Goal: Task Accomplishment & Management: Complete application form

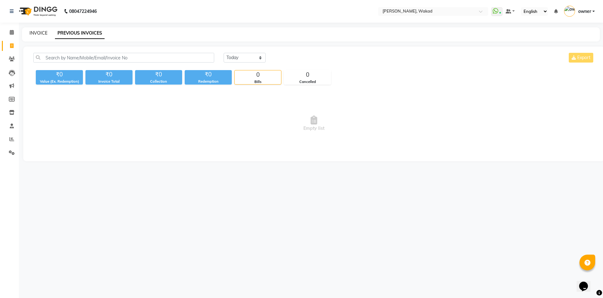
click at [39, 31] on link "INVOICE" at bounding box center [39, 33] width 18 height 6
select select "7711"
select select "service"
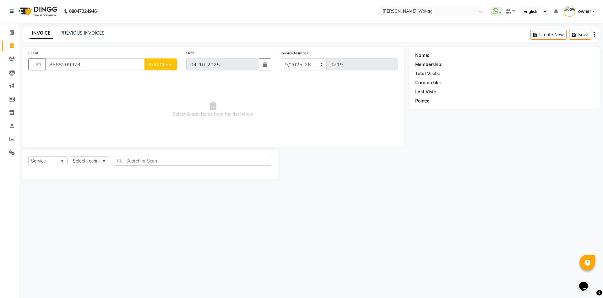
type input "8668209974"
click at [162, 62] on span "Add Client" at bounding box center [160, 64] width 25 height 6
select select "21"
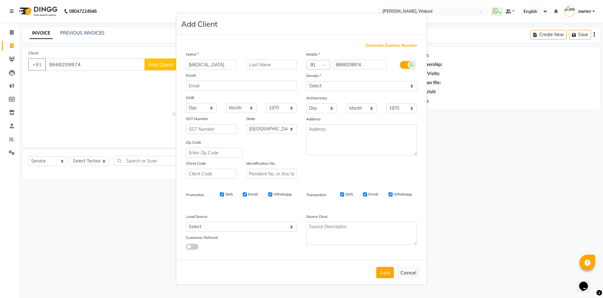
type input "[MEDICAL_DATA]"
type input "[PERSON_NAME]"
click at [345, 87] on select "Select [DEMOGRAPHIC_DATA] [DEMOGRAPHIC_DATA] Other Prefer Not To Say" at bounding box center [361, 86] width 111 height 10
select select "[DEMOGRAPHIC_DATA]"
click at [306, 81] on select "Select [DEMOGRAPHIC_DATA] [DEMOGRAPHIC_DATA] Other Prefer Not To Say" at bounding box center [361, 86] width 111 height 10
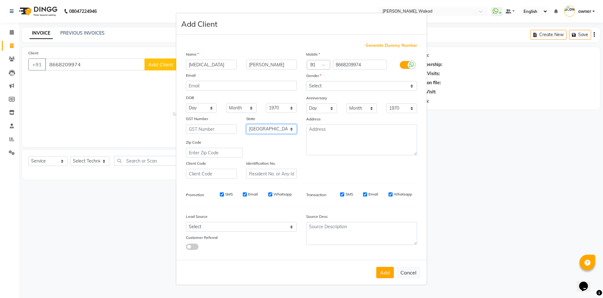
click at [277, 128] on select "Select [GEOGRAPHIC_DATA] [GEOGRAPHIC_DATA] [GEOGRAPHIC_DATA] [GEOGRAPHIC_DATA] …" at bounding box center [271, 129] width 51 height 10
select select "22"
click at [246, 124] on select "Select [GEOGRAPHIC_DATA] [GEOGRAPHIC_DATA] [GEOGRAPHIC_DATA] [GEOGRAPHIC_DATA] …" at bounding box center [271, 129] width 51 height 10
click at [231, 227] on select "Select Walk-in Referral Internet Friend Word of Mouth Advertisement Facebook Ju…" at bounding box center [241, 227] width 111 height 10
select select "52008"
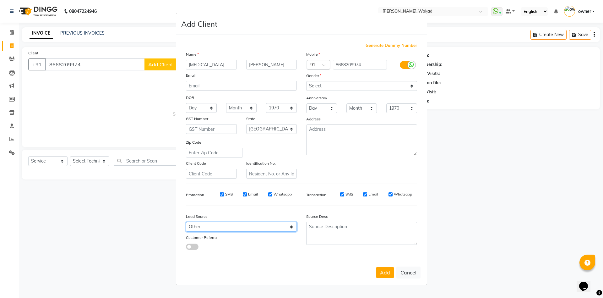
click at [186, 222] on select "Select Walk-in Referral Internet Friend Word of Mouth Advertisement Facebook Ju…" at bounding box center [241, 227] width 111 height 10
click at [346, 228] on textarea at bounding box center [361, 233] width 111 height 23
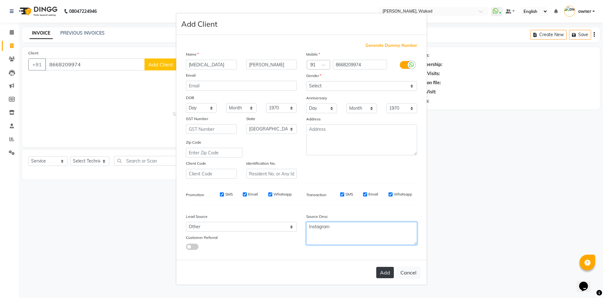
type textarea "Instagram"
click at [382, 272] on button "Add" at bounding box center [385, 272] width 18 height 11
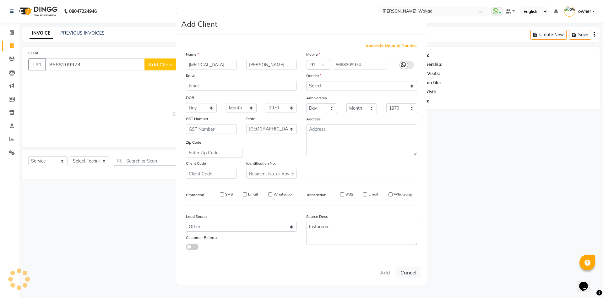
select select
select select "null"
select select
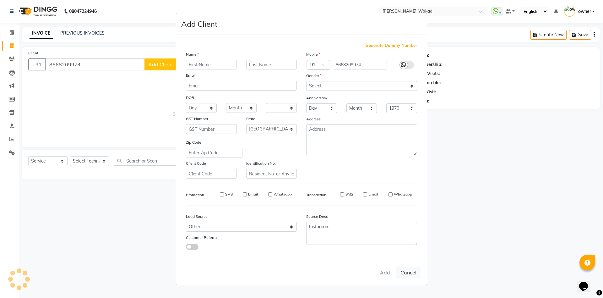
select select
checkbox input "false"
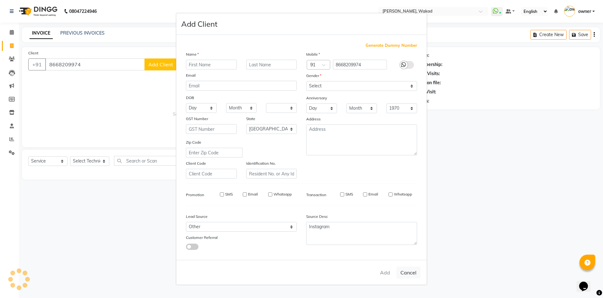
checkbox input "false"
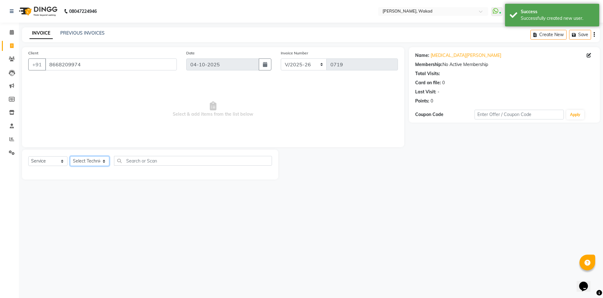
click at [84, 160] on select "Select Technician [PERSON_NAME] [DEMOGRAPHIC_DATA] owner [PERSON_NAME]" at bounding box center [89, 161] width 39 height 10
select select "91973"
click at [70, 156] on select "Select Technician [PERSON_NAME] [DEMOGRAPHIC_DATA] owner [PERSON_NAME]" at bounding box center [89, 161] width 39 height 10
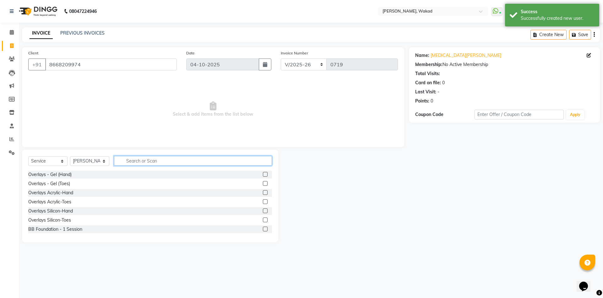
click at [156, 161] on input "text" at bounding box center [193, 161] width 158 height 10
type input "eye"
click at [255, 202] on div "Eyelash Extensions Classic-Both" at bounding box center [150, 202] width 244 height 8
click at [263, 202] on label at bounding box center [265, 201] width 5 height 5
click at [263, 202] on input "checkbox" at bounding box center [265, 202] width 4 height 4
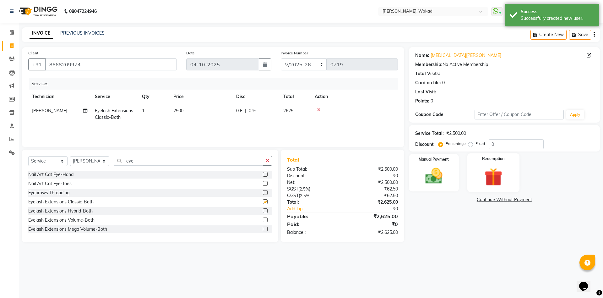
checkbox input "false"
click at [504, 142] on input "0" at bounding box center [516, 144] width 55 height 10
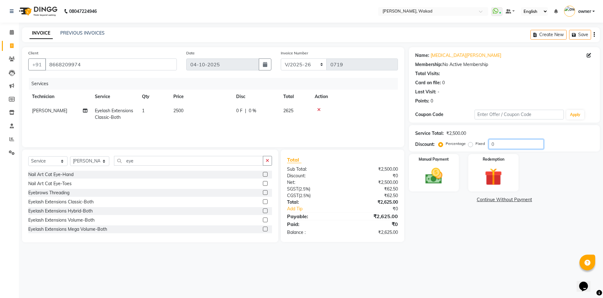
click at [504, 142] on input "0" at bounding box center [516, 144] width 55 height 10
type input "20"
click at [437, 168] on img at bounding box center [433, 176] width 29 height 21
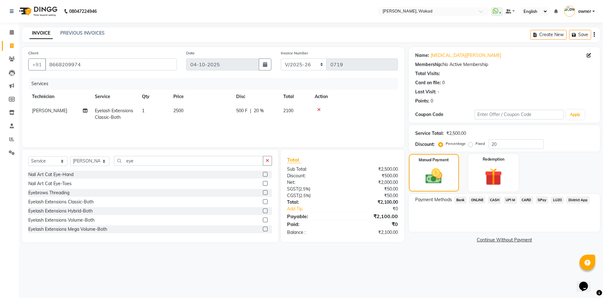
click at [480, 199] on span "ONLINE" at bounding box center [477, 199] width 16 height 7
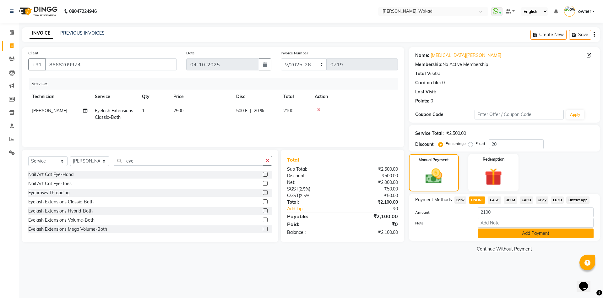
click at [513, 234] on button "Add Payment" at bounding box center [536, 233] width 116 height 10
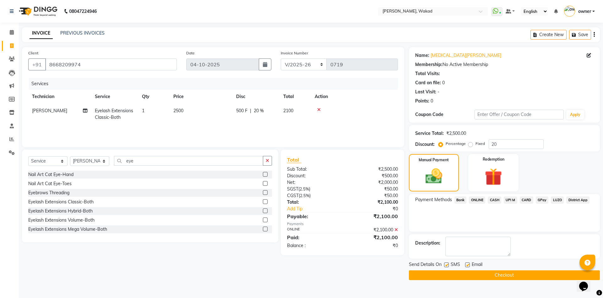
click at [506, 275] on button "Checkout" at bounding box center [504, 275] width 191 height 10
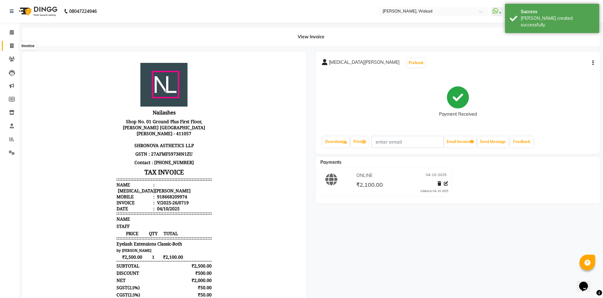
click at [11, 46] on icon at bounding box center [11, 45] width 3 height 5
select select "7711"
select select "service"
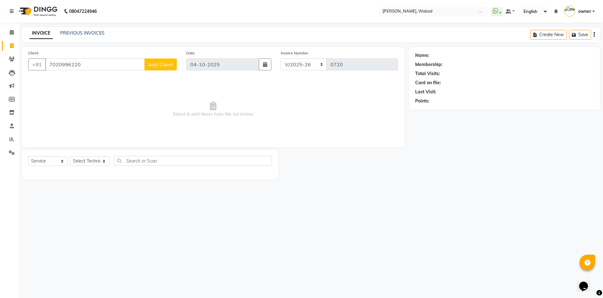
type input "7020996220"
click at [166, 65] on span "Add Client" at bounding box center [160, 64] width 25 height 6
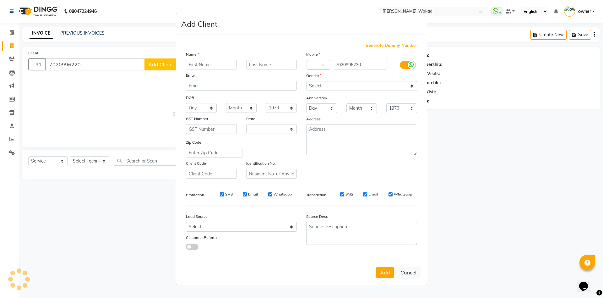
select select "21"
type input "Smita"
type input "[PERSON_NAME]"
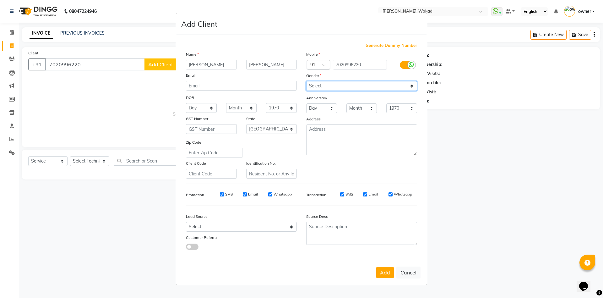
click at [329, 85] on select "Select [DEMOGRAPHIC_DATA] [DEMOGRAPHIC_DATA] Other Prefer Not To Say" at bounding box center [361, 86] width 111 height 10
select select "[DEMOGRAPHIC_DATA]"
click at [306, 81] on select "Select [DEMOGRAPHIC_DATA] [DEMOGRAPHIC_DATA] Other Prefer Not To Say" at bounding box center [361, 86] width 111 height 10
click at [279, 129] on select "Select [GEOGRAPHIC_DATA] [GEOGRAPHIC_DATA] [GEOGRAPHIC_DATA] [GEOGRAPHIC_DATA] …" at bounding box center [271, 129] width 51 height 10
select select "22"
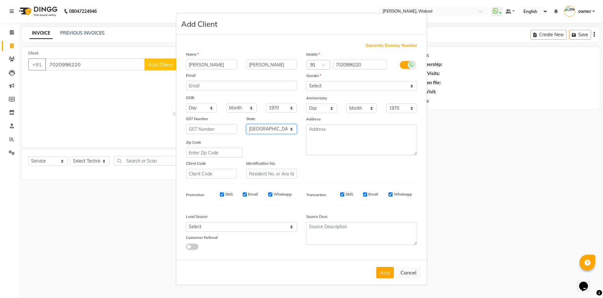
click at [246, 124] on select "Select [GEOGRAPHIC_DATA] [GEOGRAPHIC_DATA] [GEOGRAPHIC_DATA] [GEOGRAPHIC_DATA] …" at bounding box center [271, 129] width 51 height 10
click at [212, 224] on select "Select Walk-in Referral Internet Friend Word of Mouth Advertisement Facebook Ju…" at bounding box center [241, 227] width 111 height 10
select select "52007"
click at [186, 222] on select "Select Walk-in Referral Internet Friend Word of Mouth Advertisement Facebook Ju…" at bounding box center [241, 227] width 111 height 10
click at [388, 270] on button "Add" at bounding box center [385, 272] width 18 height 11
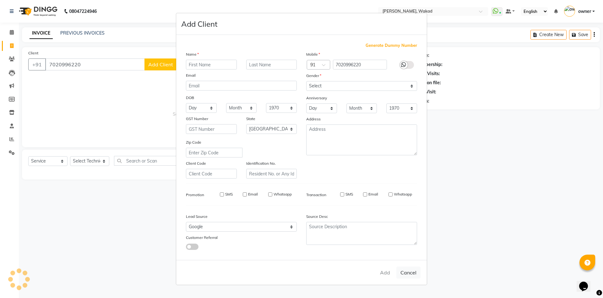
select select
select select "null"
select select
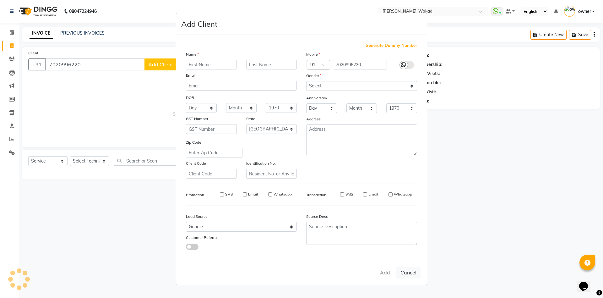
select select
checkbox input "false"
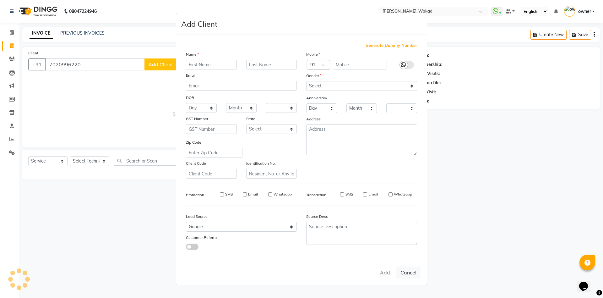
checkbox input "false"
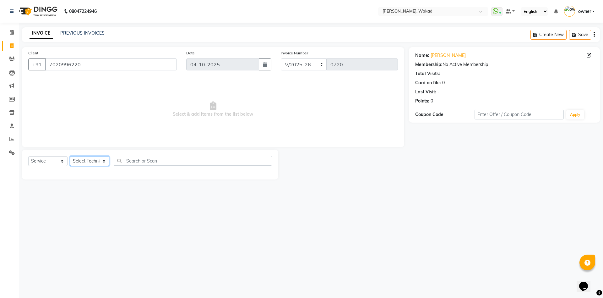
click at [95, 163] on select "Select Technician [PERSON_NAME] [DEMOGRAPHIC_DATA] owner [PERSON_NAME]" at bounding box center [89, 161] width 39 height 10
select select "88369"
click at [70, 156] on select "Select Technician [PERSON_NAME] [DEMOGRAPHIC_DATA] owner [PERSON_NAME]" at bounding box center [89, 161] width 39 height 10
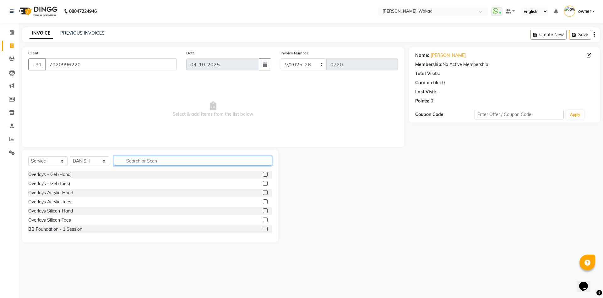
click at [164, 161] on input "text" at bounding box center [193, 161] width 158 height 10
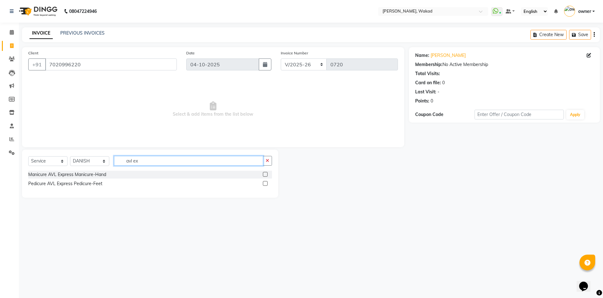
type input "avl ex"
click at [265, 184] on label at bounding box center [265, 183] width 5 height 5
click at [265, 184] on input "checkbox" at bounding box center [265, 184] width 4 height 4
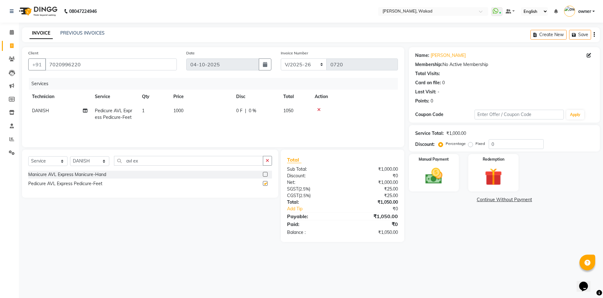
checkbox input "false"
click at [214, 159] on input "avl ex" at bounding box center [188, 161] width 149 height 10
